Goal: Use online tool/utility: Use online tool/utility

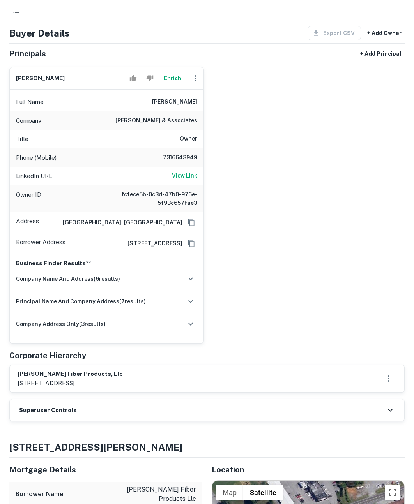
scroll to position [67, 0]
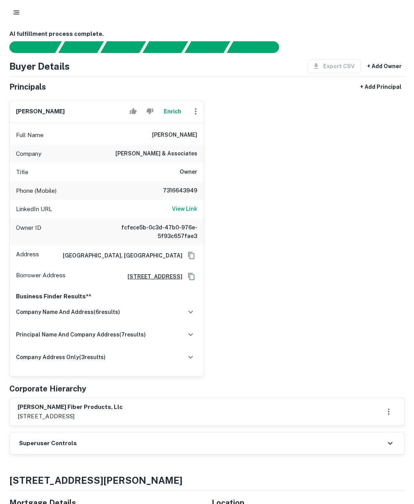
click at [175, 113] on button "Enrich" at bounding box center [172, 112] width 25 height 16
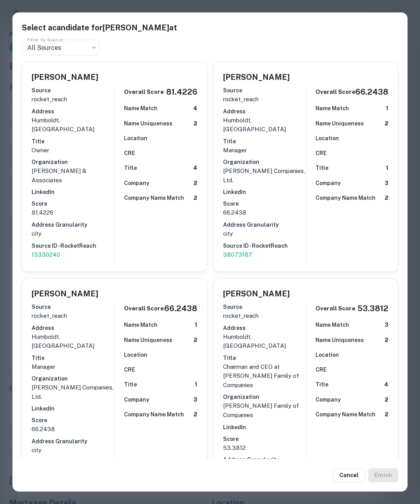
click at [5, 138] on div "Select a candidate for [PERSON_NAME] at Filter by Source All Sources *** Filter…" at bounding box center [210, 252] width 420 height 504
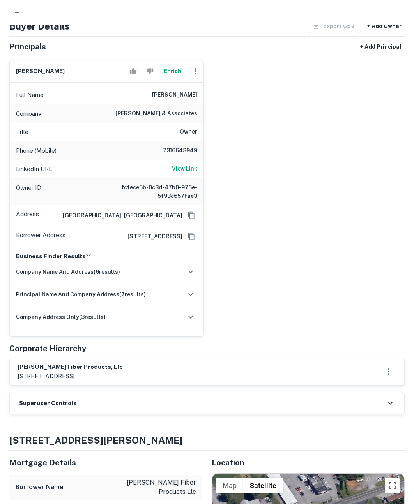
scroll to position [0, 0]
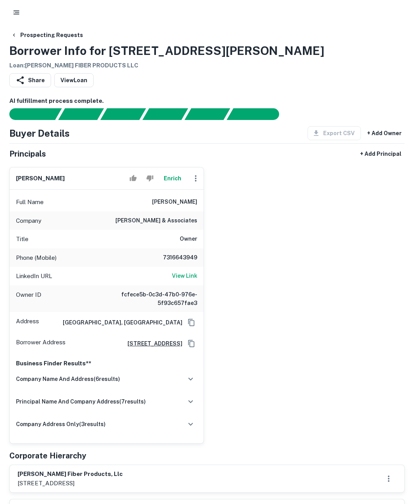
click at [296, 222] on div "[PERSON_NAME] Enrich Full Name [PERSON_NAME] Company [PERSON_NAME] & associates…" at bounding box center [204, 302] width 402 height 283
click at [14, 11] on icon "button" at bounding box center [16, 13] width 8 height 8
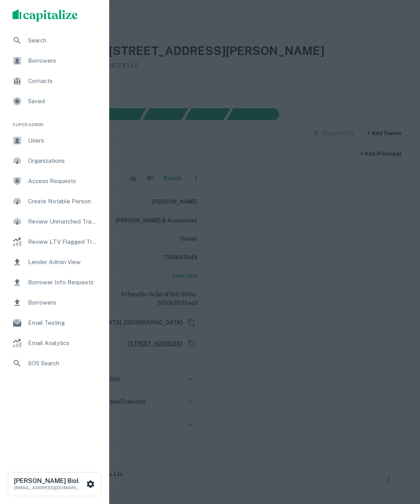
click at [41, 45] on div "Search" at bounding box center [54, 40] width 97 height 19
